Goal: Task Accomplishment & Management: Manage account settings

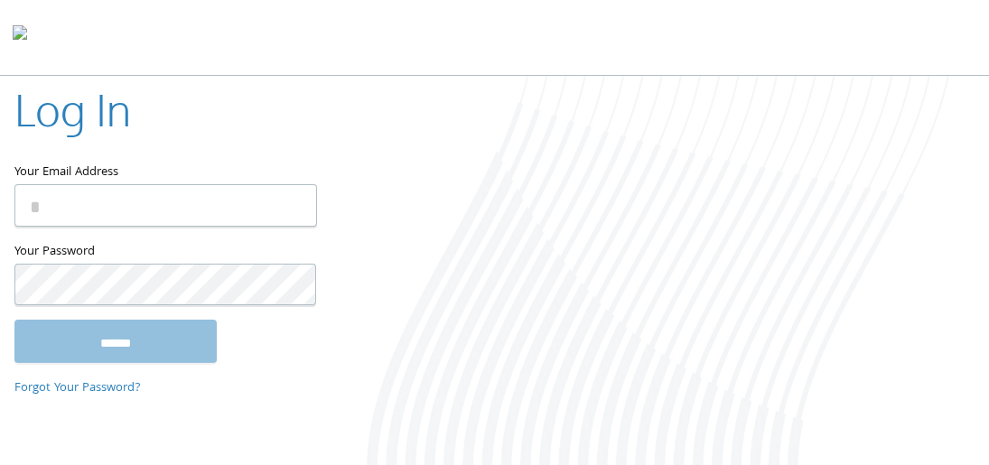
type input "**********"
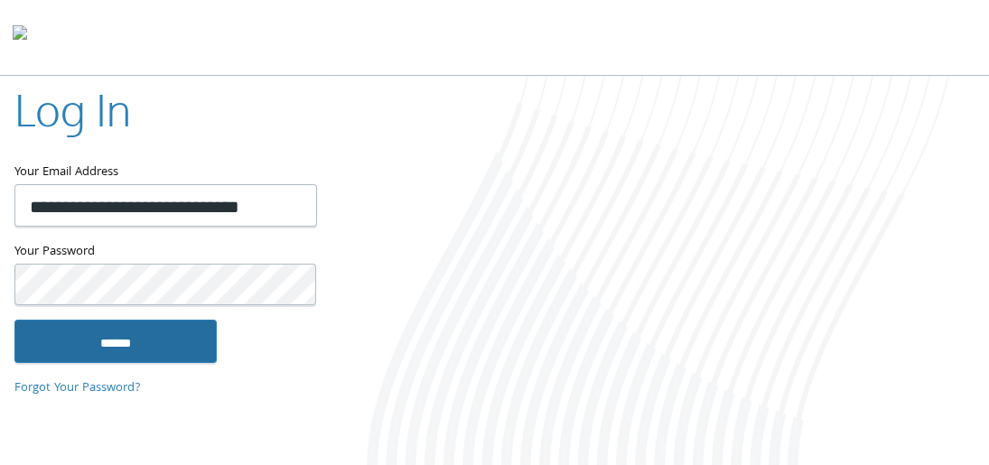
click at [189, 344] on input "******" at bounding box center [115, 341] width 202 height 43
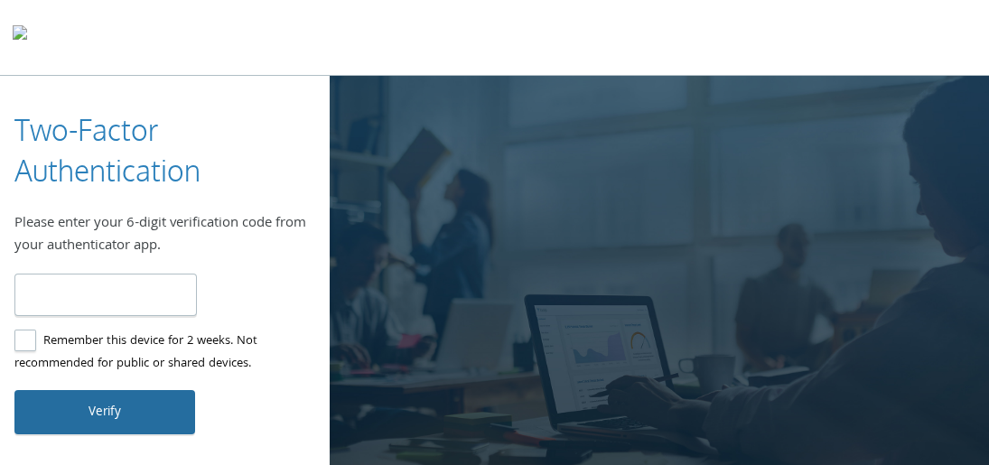
type input "******"
click at [153, 409] on button "Verify" at bounding box center [104, 411] width 181 height 43
